Goal: Task Accomplishment & Management: Manage account settings

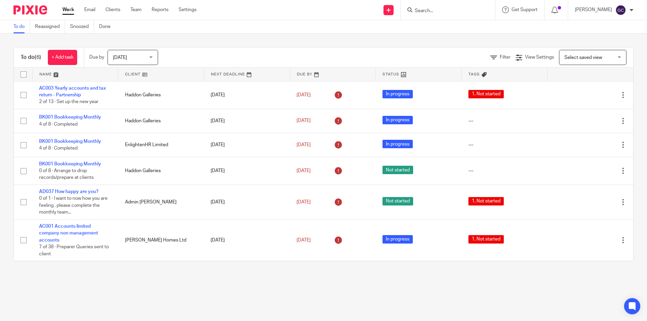
click at [426, 11] on input "Search" at bounding box center [444, 11] width 61 height 6
type input "vinta"
click at [451, 31] on link at bounding box center [470, 28] width 114 height 15
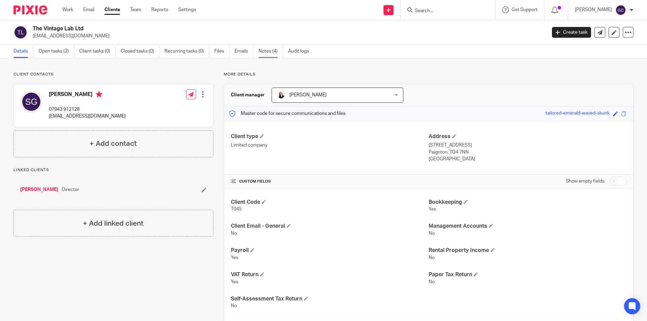
click at [274, 49] on link "Notes (4)" at bounding box center [270, 51] width 25 height 13
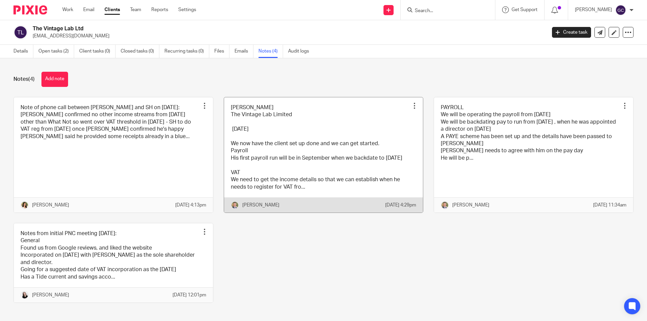
scroll to position [27, 0]
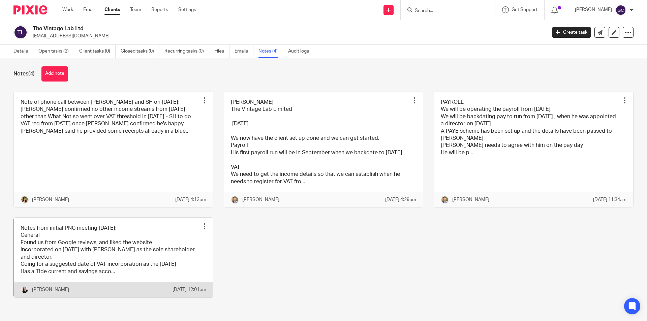
click at [107, 238] on link at bounding box center [113, 257] width 199 height 79
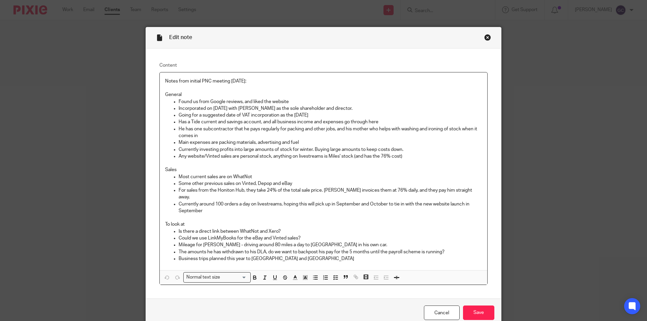
scroll to position [26, 0]
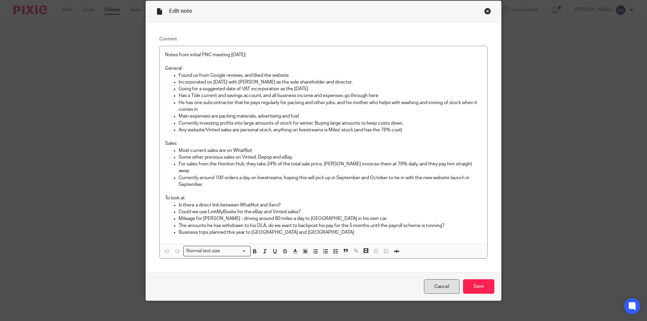
click at [438, 279] on link "Cancel" at bounding box center [442, 286] width 36 height 14
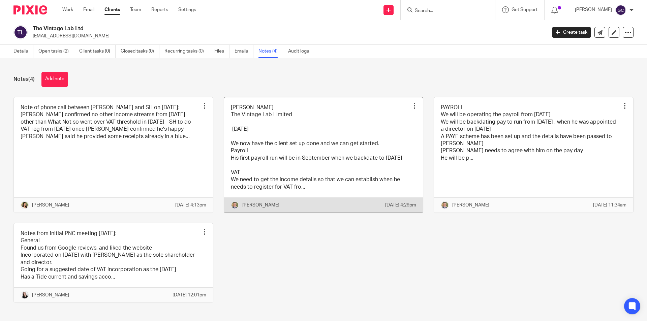
click at [343, 156] on link at bounding box center [323, 154] width 199 height 115
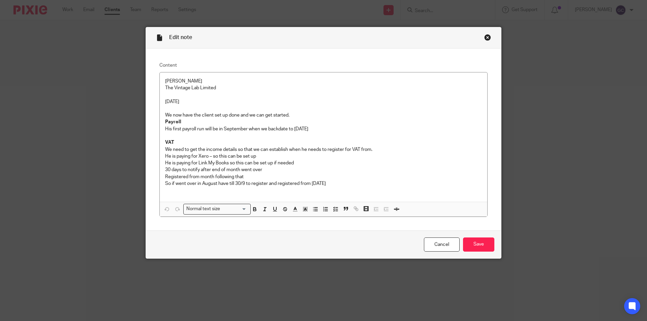
click at [484, 37] on div "Close this dialog window" at bounding box center [487, 37] width 7 height 7
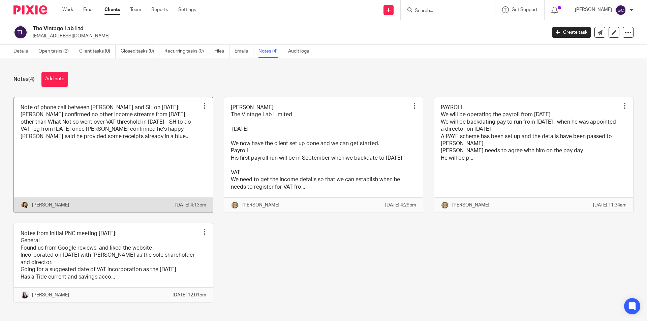
click at [85, 133] on link at bounding box center [113, 154] width 199 height 115
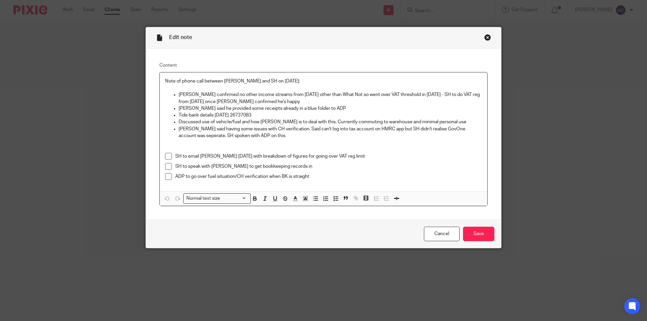
click at [486, 36] on div "Close this dialog window" at bounding box center [487, 37] width 7 height 7
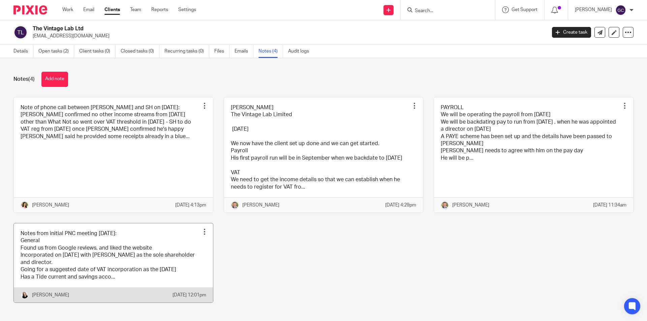
click at [132, 257] on link at bounding box center [113, 262] width 199 height 79
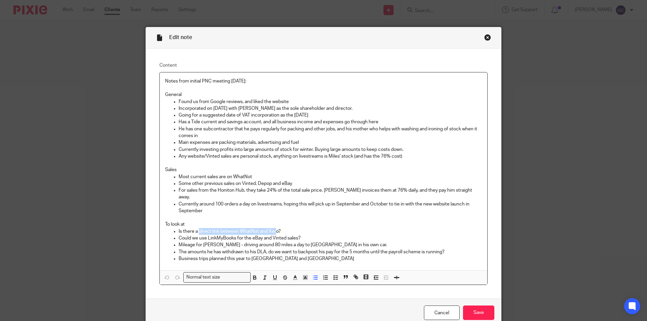
drag, startPoint x: 197, startPoint y: 225, endPoint x: 274, endPoint y: 223, distance: 77.2
click at [274, 228] on p "Is there a direct link between WhatNot and Xero?" at bounding box center [330, 231] width 303 height 7
drag, startPoint x: 208, startPoint y: 233, endPoint x: 298, endPoint y: 232, distance: 90.3
click at [298, 235] on p "Could we use LinkMyBooks for the eBay and Vinted sales?" at bounding box center [330, 238] width 303 height 7
drag, startPoint x: 178, startPoint y: 238, endPoint x: 206, endPoint y: 240, distance: 28.1
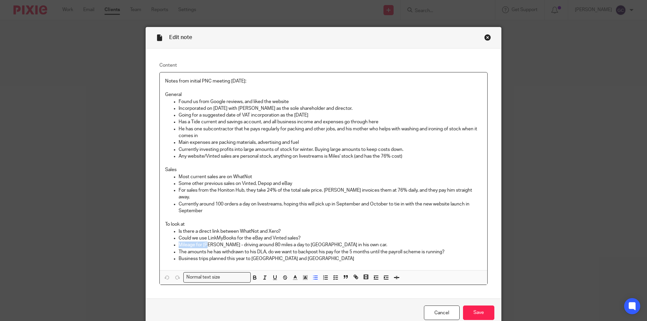
click at [206, 242] on p "Mileage for Scott - driving around 80 miles a day to Honiton in his own car." at bounding box center [330, 245] width 303 height 7
click at [217, 249] on p "The amounts he has withdrawn to his DLA, do we want to backpost his pay for the…" at bounding box center [330, 252] width 303 height 7
drag, startPoint x: 200, startPoint y: 247, endPoint x: 251, endPoint y: 246, distance: 50.2
click at [251, 249] on p "The amounts he has withdrawn to his DLA, do we want to backpost his pay for the…" at bounding box center [330, 252] width 303 height 7
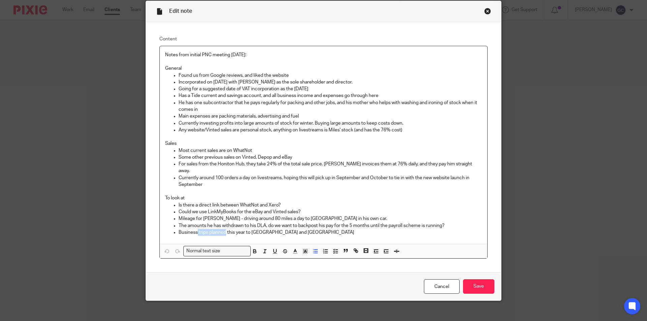
drag, startPoint x: 195, startPoint y: 227, endPoint x: 227, endPoint y: 225, distance: 32.1
click at [224, 229] on p "Business trips planned this year to India and Italy" at bounding box center [330, 232] width 303 height 7
drag, startPoint x: 259, startPoint y: 226, endPoint x: 248, endPoint y: 225, distance: 10.9
click at [248, 229] on p "Business trips planned this year to India and Italy" at bounding box center [330, 232] width 303 height 7
drag, startPoint x: 179, startPoint y: 226, endPoint x: 286, endPoint y: 225, distance: 107.5
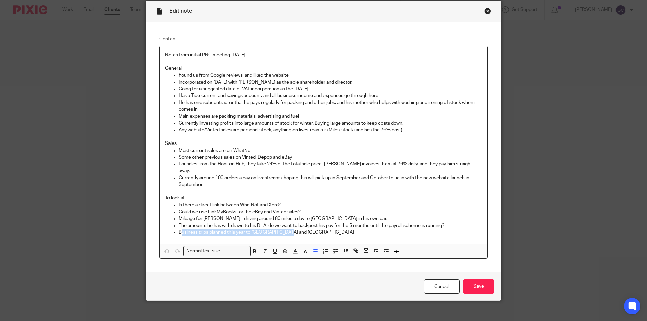
click at [286, 229] on p "Business trips planned this year to India and Italy" at bounding box center [330, 232] width 303 height 7
click at [297, 229] on p "Business trips planned this year to India and Italy" at bounding box center [330, 232] width 303 height 7
click at [445, 280] on link "Cancel" at bounding box center [442, 286] width 36 height 14
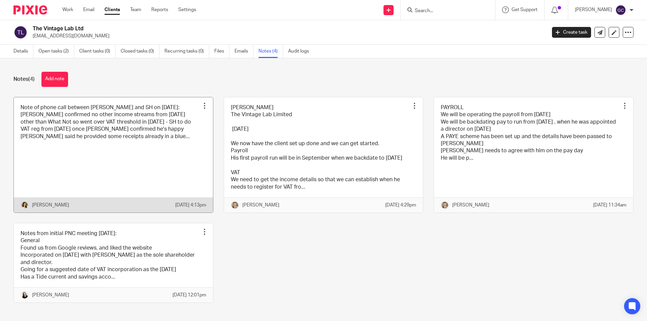
click at [132, 147] on link at bounding box center [113, 154] width 199 height 115
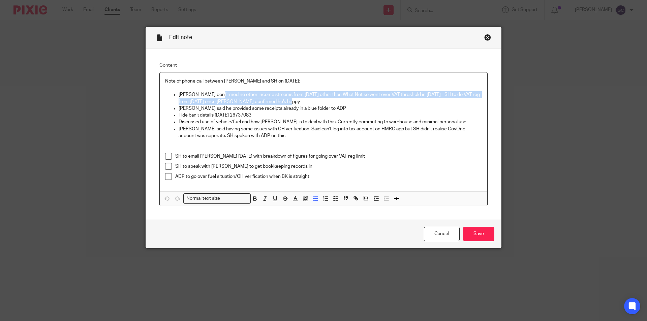
drag, startPoint x: 215, startPoint y: 94, endPoint x: 313, endPoint y: 100, distance: 98.9
click at [313, 100] on p "[PERSON_NAME] confirmed no other income streams from [DATE] other than What Not…" at bounding box center [330, 98] width 303 height 14
click at [313, 103] on p "[PERSON_NAME] confirmed no other income streams from [DATE] other than What Not…" at bounding box center [330, 98] width 303 height 14
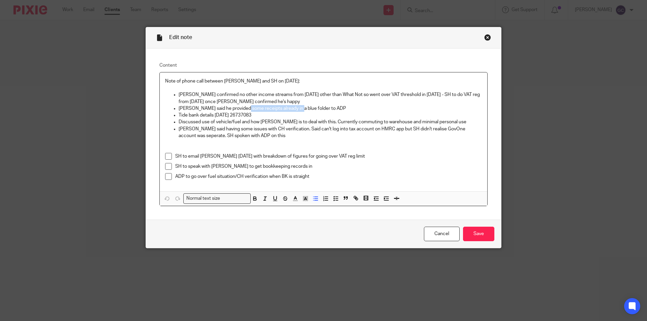
drag, startPoint x: 245, startPoint y: 108, endPoint x: 293, endPoint y: 110, distance: 47.5
click at [293, 110] on p "[PERSON_NAME] said he provided some receipts already in a blue folder to ADP" at bounding box center [330, 108] width 303 height 7
click at [262, 116] on p "Tide bank details [DATE] 26737083" at bounding box center [330, 115] width 303 height 7
drag, startPoint x: 194, startPoint y: 117, endPoint x: 235, endPoint y: 117, distance: 41.4
click at [235, 117] on p "Tide bank details [DATE] 26737083" at bounding box center [330, 115] width 303 height 7
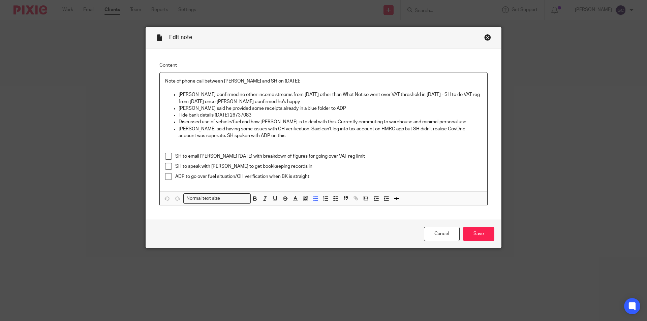
click at [236, 124] on p "Discussed use of vehicle/fuel and how [PERSON_NAME] is to deal with this. Curre…" at bounding box center [330, 122] width 303 height 7
drag, startPoint x: 210, startPoint y: 127, endPoint x: 263, endPoint y: 128, distance: 53.2
click at [263, 128] on p "Scott said having some issues with CH verification. Said can't log into tax acc…" at bounding box center [330, 133] width 303 height 14
drag, startPoint x: 282, startPoint y: 128, endPoint x: 176, endPoint y: 128, distance: 106.1
click at [179, 128] on p "Scott said having some issues with CH verification. Said can't log into tax acc…" at bounding box center [330, 133] width 303 height 14
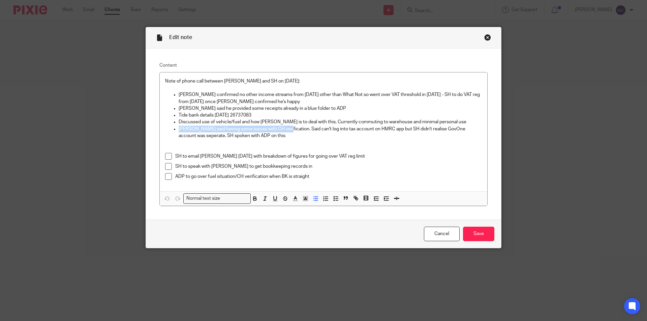
click at [485, 38] on div "Close this dialog window" at bounding box center [487, 37] width 7 height 7
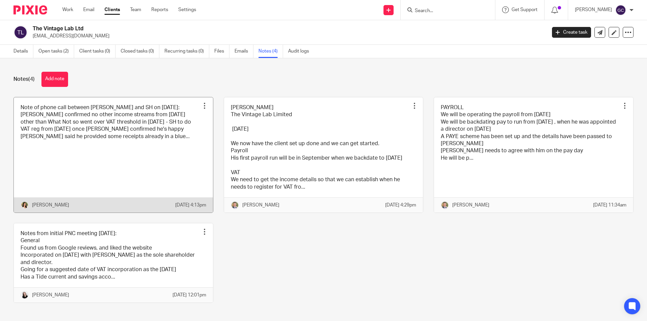
click at [159, 162] on link at bounding box center [113, 154] width 199 height 115
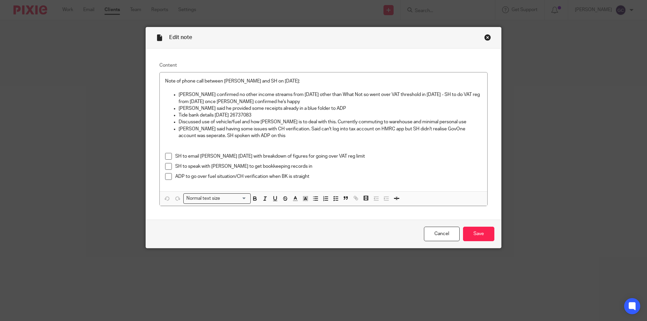
click at [484, 36] on div "Close this dialog window" at bounding box center [487, 37] width 7 height 7
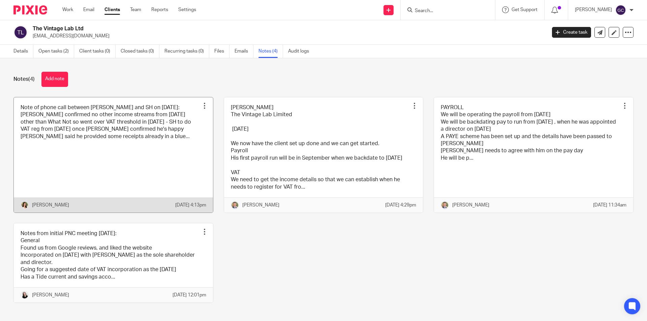
click at [131, 136] on link at bounding box center [113, 154] width 199 height 115
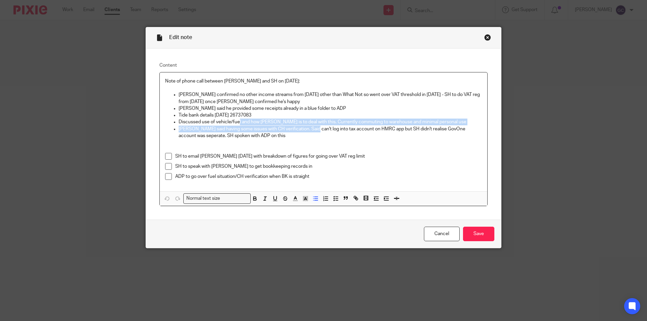
drag, startPoint x: 237, startPoint y: 123, endPoint x: 308, endPoint y: 126, distance: 71.2
click at [308, 126] on ul "[PERSON_NAME] confirmed no other income streams from [DATE] other than What Not…" at bounding box center [323, 115] width 317 height 48
click at [242, 128] on p "[PERSON_NAME] said having some issues with CH verification. Said can't log into…" at bounding box center [330, 133] width 303 height 14
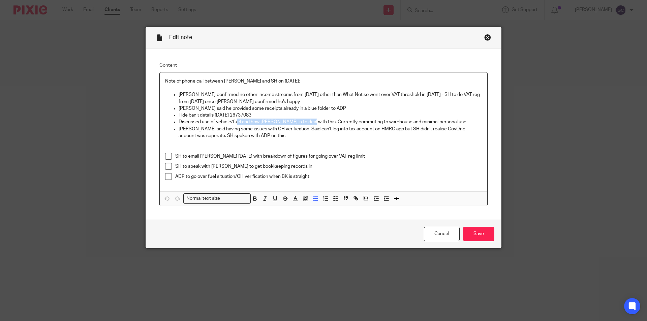
drag, startPoint x: 235, startPoint y: 121, endPoint x: 305, endPoint y: 122, distance: 69.8
click at [305, 122] on p "Discussed use of vehicle/fuel and how [PERSON_NAME] is to deal with this. Curre…" at bounding box center [330, 122] width 303 height 7
drag, startPoint x: 207, startPoint y: 128, endPoint x: 291, endPoint y: 129, distance: 83.9
click at [291, 129] on p "[PERSON_NAME] said having some issues with CH verification. Said can't log into…" at bounding box center [330, 133] width 303 height 14
click at [272, 138] on p "[PERSON_NAME] said having some issues with CH verification. Said can't log into…" at bounding box center [330, 133] width 303 height 14
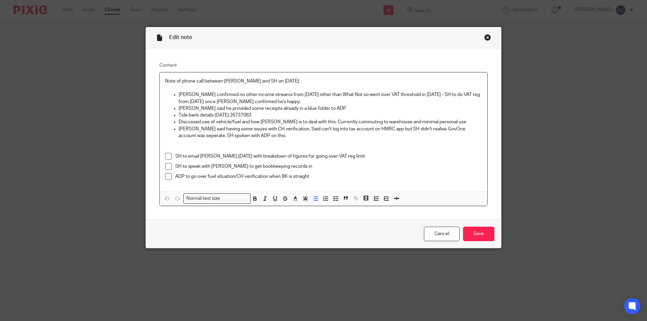
click at [485, 39] on div "Close this dialog window" at bounding box center [487, 37] width 7 height 7
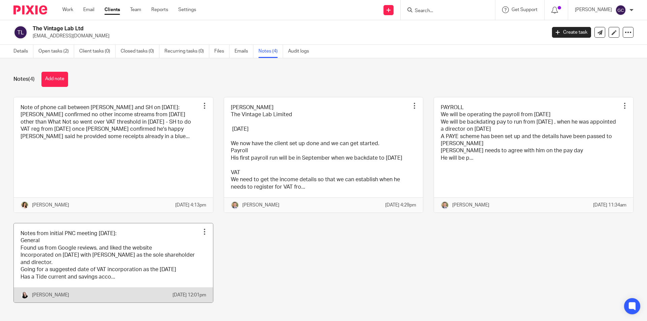
click at [114, 267] on link at bounding box center [113, 262] width 199 height 79
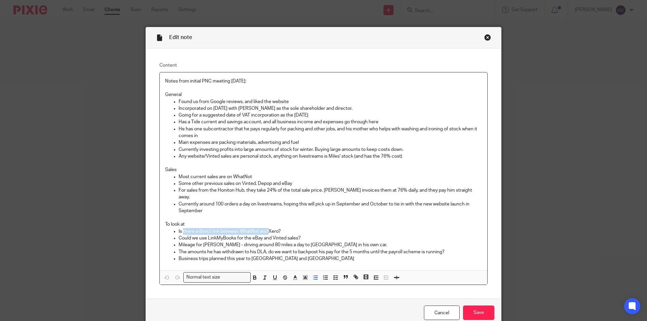
drag, startPoint x: 181, startPoint y: 223, endPoint x: 267, endPoint y: 223, distance: 86.3
click at [267, 228] on p "Is there a direct link between WhatNot and Xero?" at bounding box center [330, 231] width 303 height 7
drag, startPoint x: 227, startPoint y: 232, endPoint x: 259, endPoint y: 231, distance: 32.0
click at [259, 235] on p "Could we use LinkMyBooks for the eBay and Vinted sales?" at bounding box center [330, 238] width 303 height 7
click at [225, 228] on p "Is there a direct link between WhatNot and Xero?" at bounding box center [330, 231] width 303 height 7
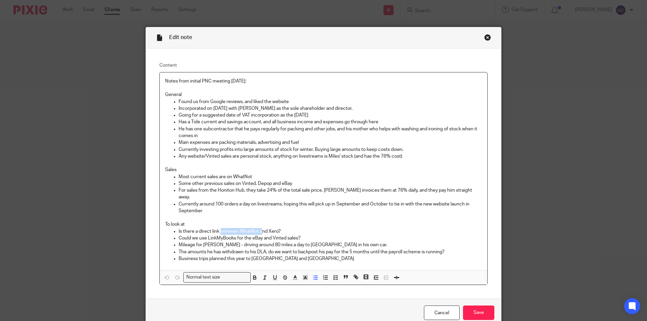
drag, startPoint x: 218, startPoint y: 224, endPoint x: 261, endPoint y: 227, distance: 42.9
click at [261, 228] on p "Is there a direct link between WhatNot and Xero?" at bounding box center [330, 231] width 303 height 7
drag, startPoint x: 279, startPoint y: 223, endPoint x: 190, endPoint y: 221, distance: 89.0
click at [190, 228] on p "Is there a direct link between WhatNot and Xero?" at bounding box center [330, 231] width 303 height 7
click at [485, 37] on div "Close this dialog window" at bounding box center [487, 37] width 7 height 7
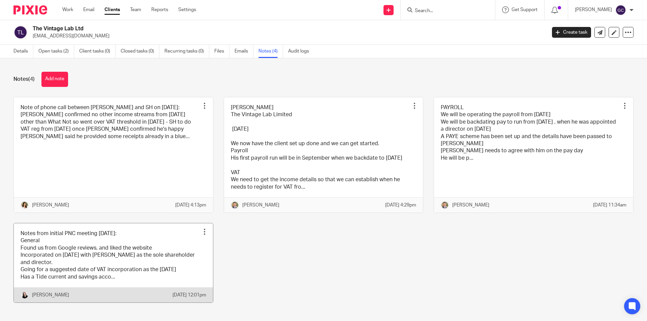
click at [68, 254] on link at bounding box center [113, 262] width 199 height 79
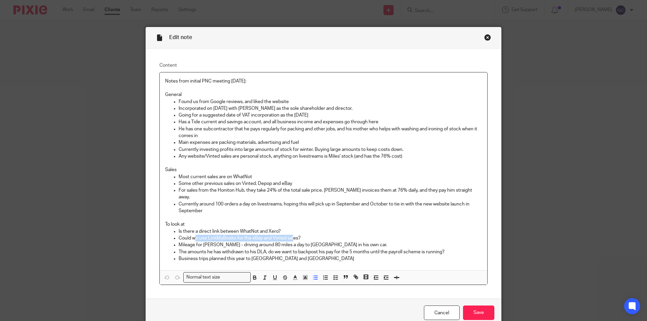
drag, startPoint x: 193, startPoint y: 231, endPoint x: 291, endPoint y: 231, distance: 98.1
click at [291, 235] on p "Could we use LinkMyBooks for the eBay and Vinted sales?" at bounding box center [330, 238] width 303 height 7
click at [189, 242] on p "Mileage for Scott - driving around 80 miles a day to Honiton in his own car." at bounding box center [330, 245] width 303 height 7
drag, startPoint x: 203, startPoint y: 232, endPoint x: 248, endPoint y: 233, distance: 44.5
click at [247, 235] on p "Could we use LinkMyBooks for the eBay and Vinted sales?" at bounding box center [330, 238] width 303 height 7
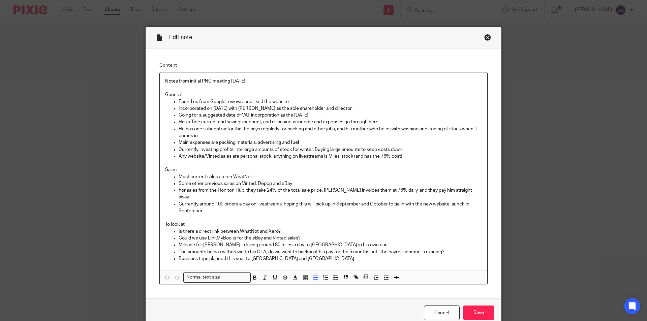
click at [250, 235] on p "Could we use LinkMyBooks for the eBay and Vinted sales?" at bounding box center [330, 238] width 303 height 7
drag, startPoint x: 193, startPoint y: 227, endPoint x: 252, endPoint y: 233, distance: 58.9
click at [251, 233] on ul "Is there a direct link between WhatNot and Xero? Could we use LinkMyBooks for t…" at bounding box center [323, 245] width 317 height 34
click at [252, 235] on p "Could we use LinkMyBooks for the eBay and Vinted sales?" at bounding box center [330, 238] width 303 height 7
click at [435, 306] on link "Cancel" at bounding box center [442, 313] width 36 height 14
